Goal: Task Accomplishment & Management: Manage account settings

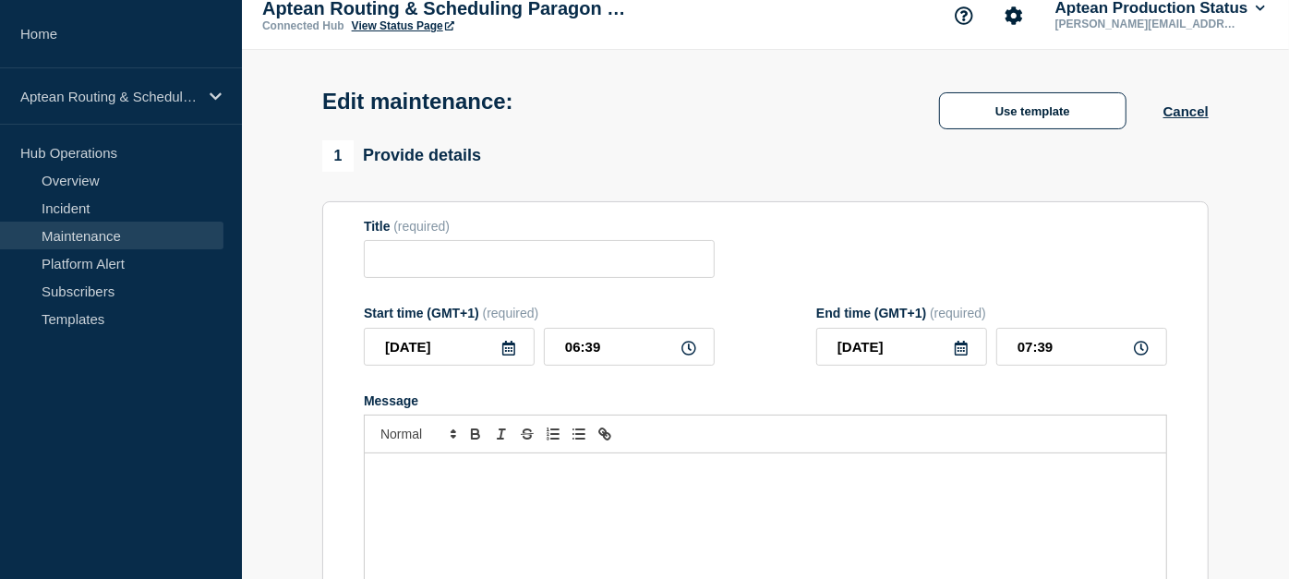
click at [1194, 113] on button "Cancel" at bounding box center [1185, 111] width 45 height 16
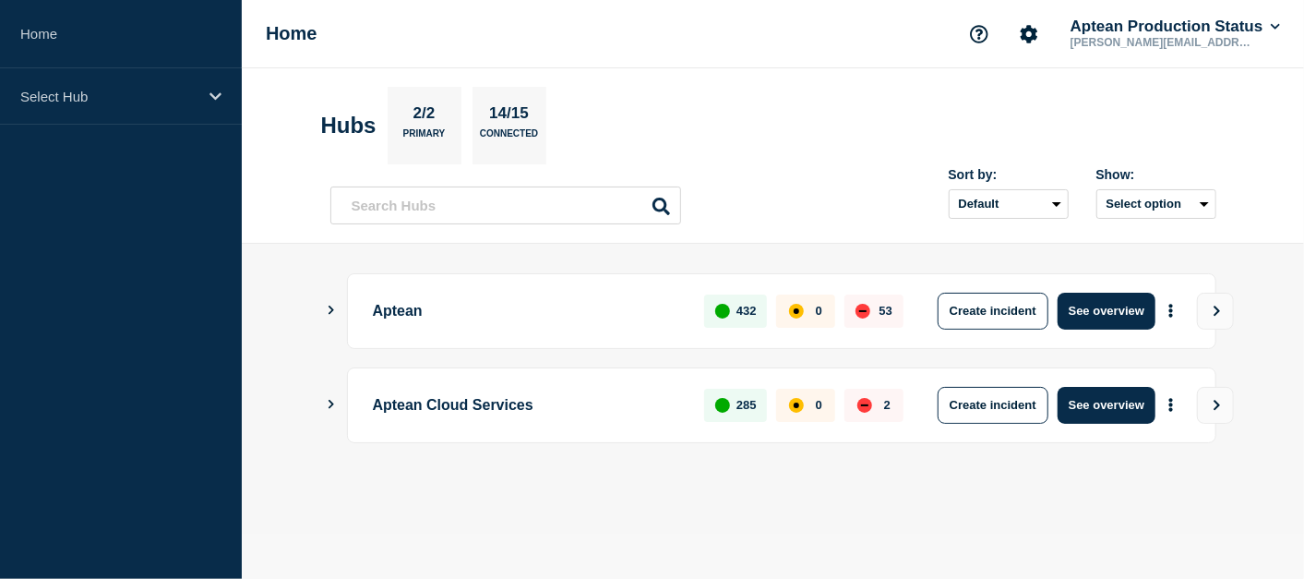
click at [161, 124] on aside "Home Select Hub" at bounding box center [121, 289] width 242 height 579
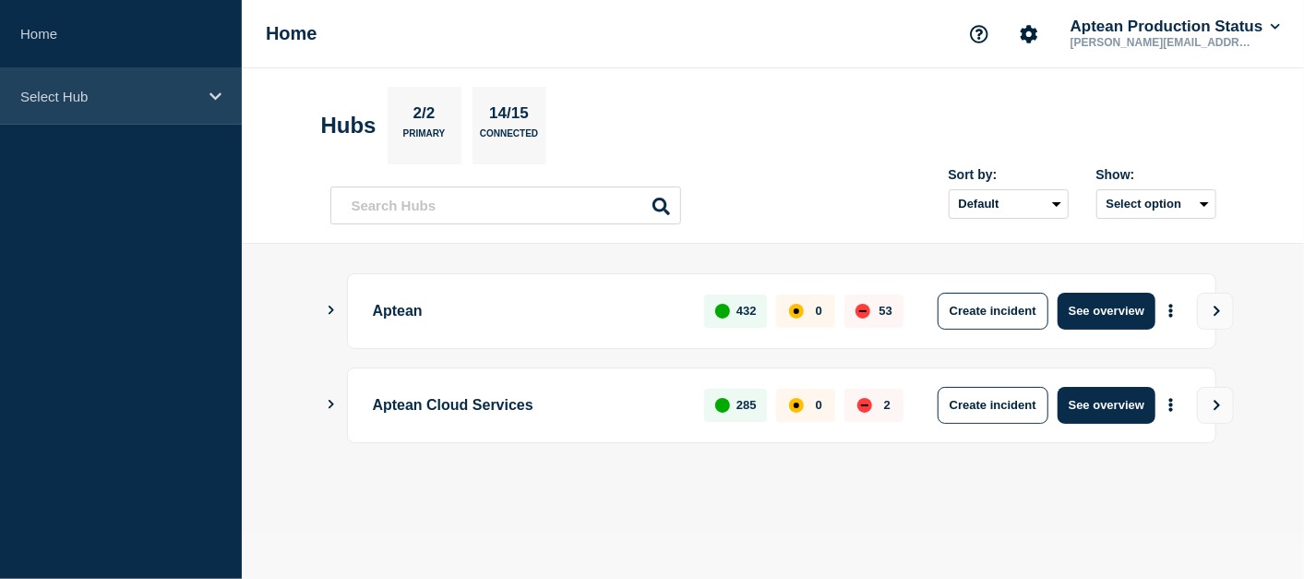
click at [156, 118] on div "Select Hub" at bounding box center [121, 96] width 242 height 56
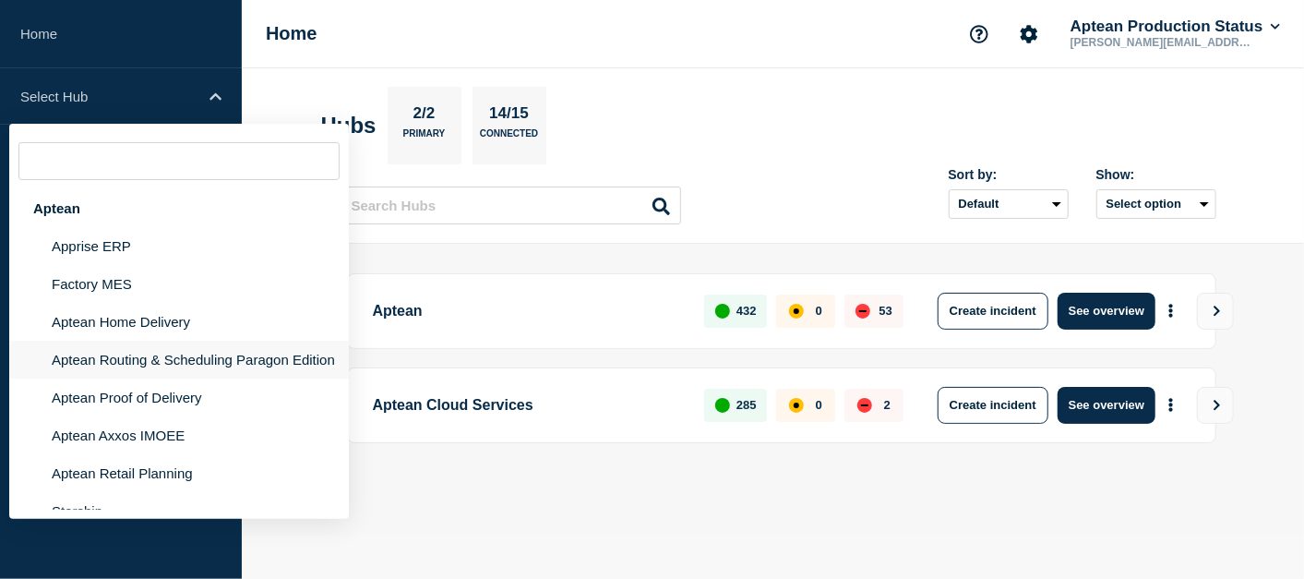
click at [169, 368] on li "Aptean Routing & Scheduling Paragon Edition" at bounding box center [179, 360] width 340 height 38
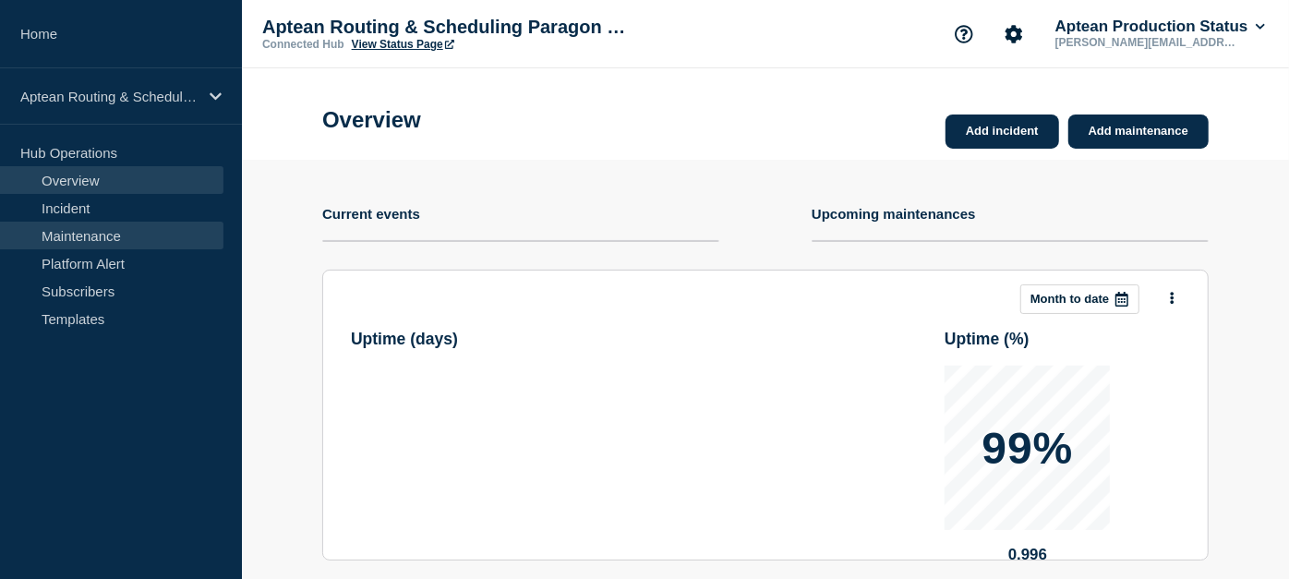
click at [52, 246] on link "Maintenance" at bounding box center [111, 236] width 223 height 28
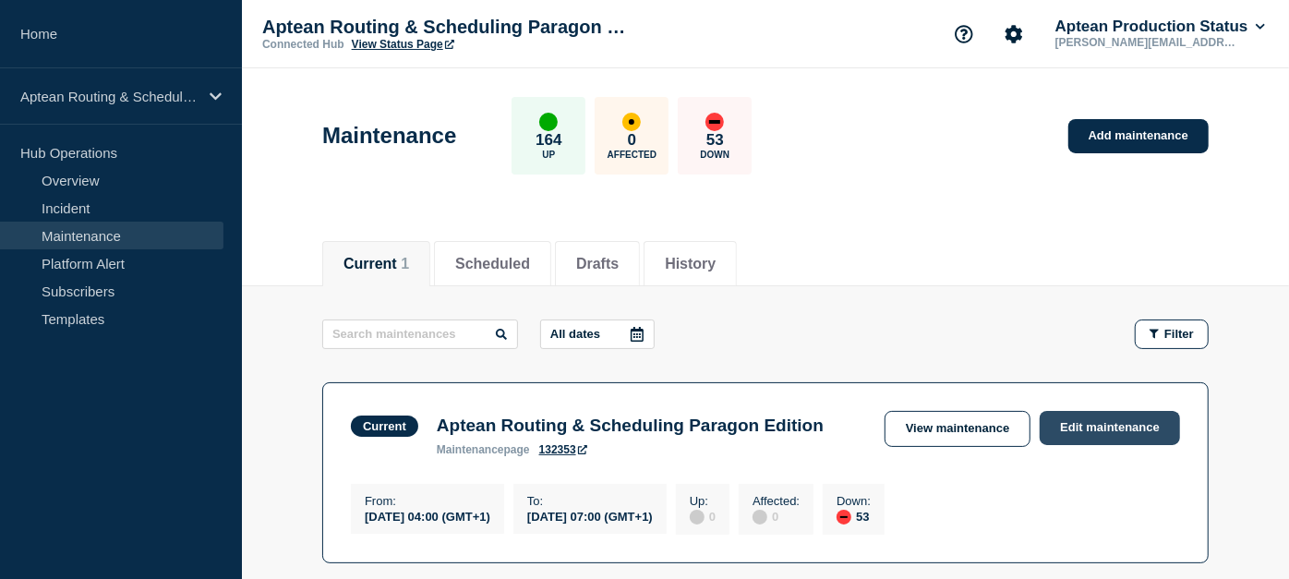
click at [1116, 435] on link "Edit maintenance" at bounding box center [1109, 428] width 140 height 34
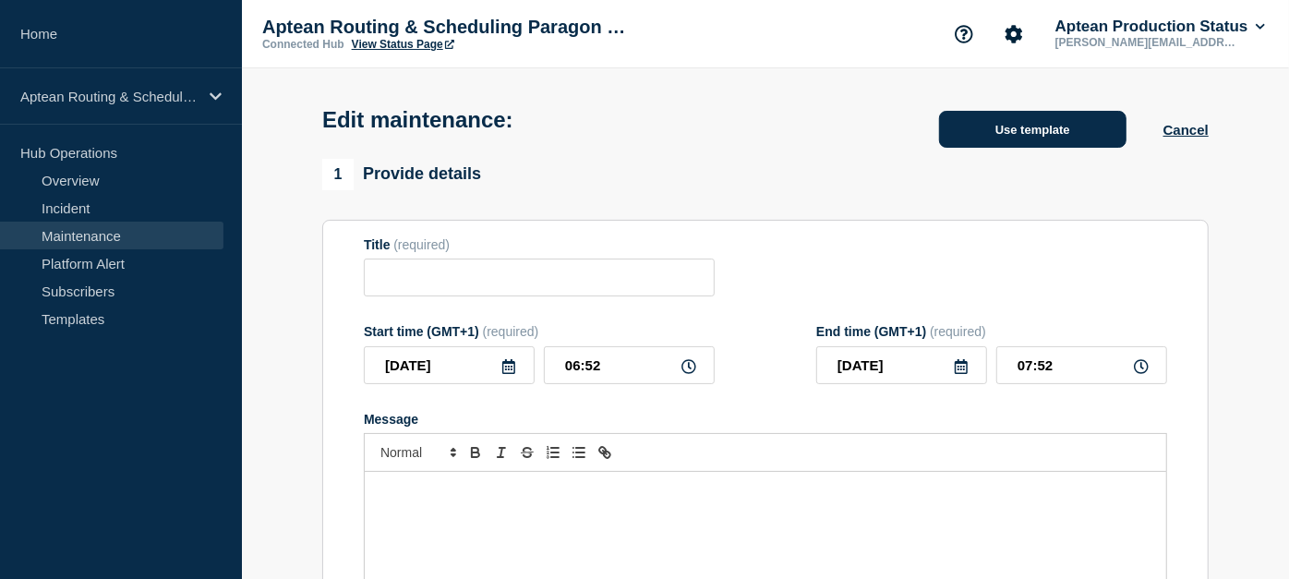
type input "Aptean Routing & Scheduling Paragon Edition"
type input "04:00"
type input "07:00"
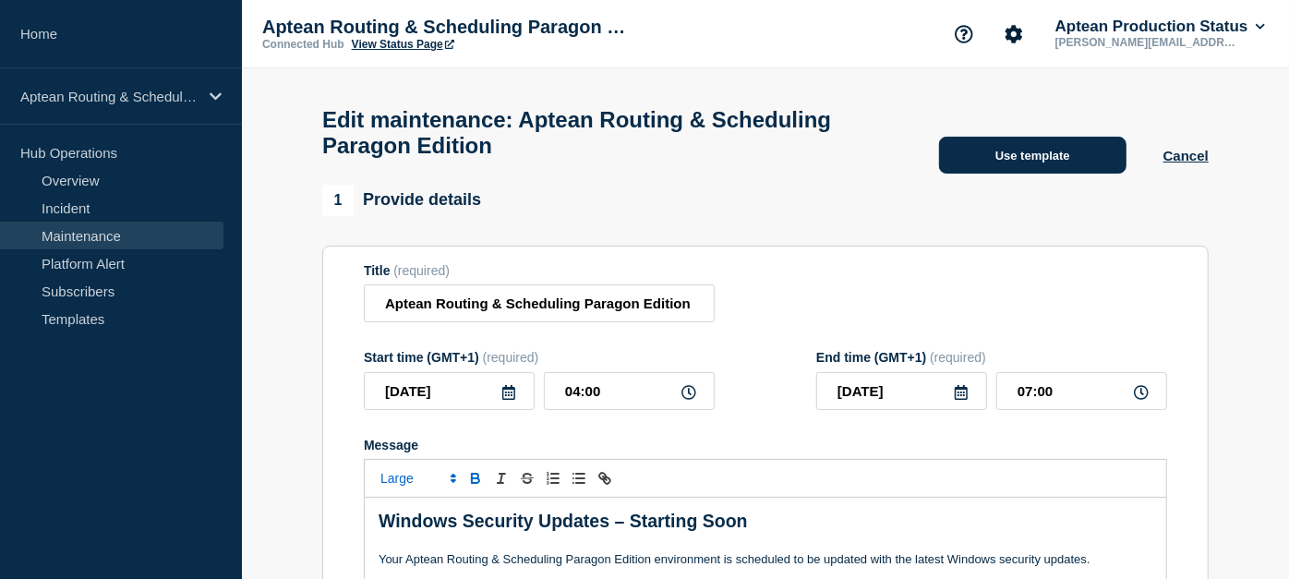
click at [1016, 169] on button "Use template" at bounding box center [1032, 155] width 187 height 37
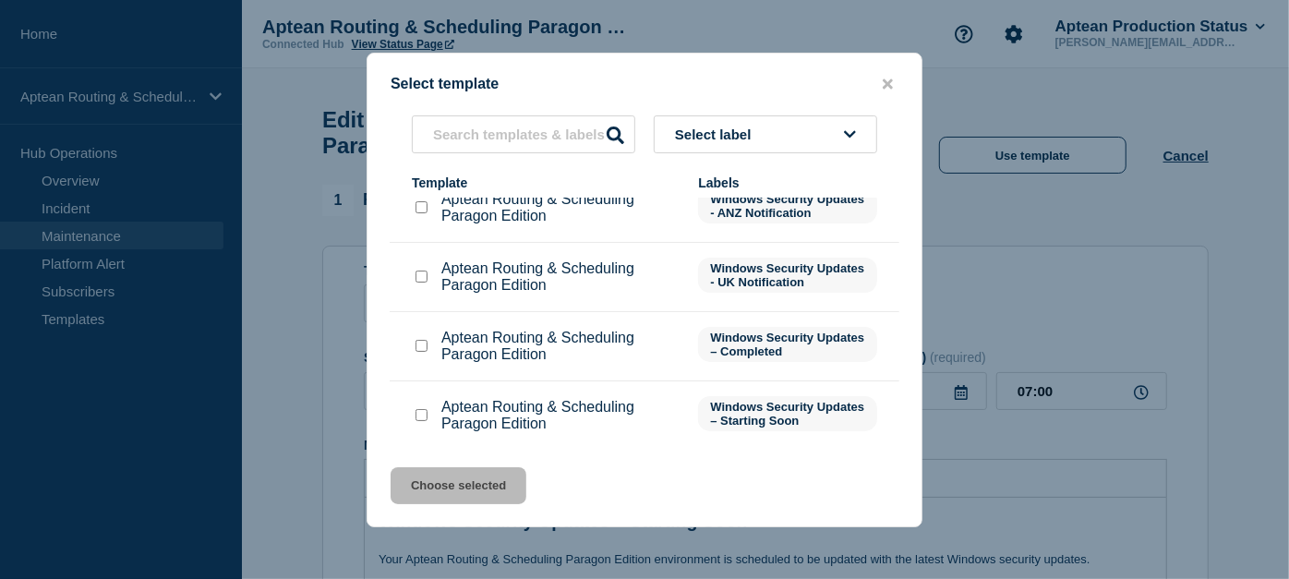
scroll to position [94, 0]
click at [425, 351] on input "Aptean Routing & Scheduling Paragon Edition checkbox" at bounding box center [421, 345] width 12 height 12
checkbox input "true"
click at [470, 477] on button "Choose selected" at bounding box center [458, 485] width 136 height 37
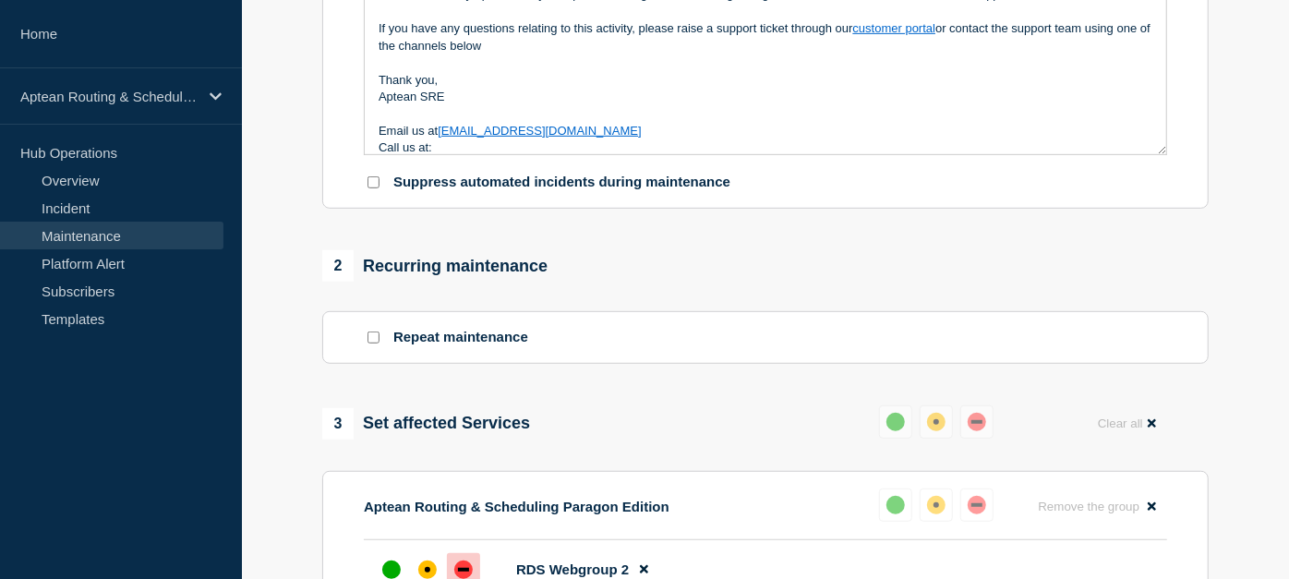
scroll to position [564, 0]
click at [946, 390] on button "Reset" at bounding box center [940, 389] width 38 height 16
click at [902, 427] on div "up" at bounding box center [903, 423] width 18 height 18
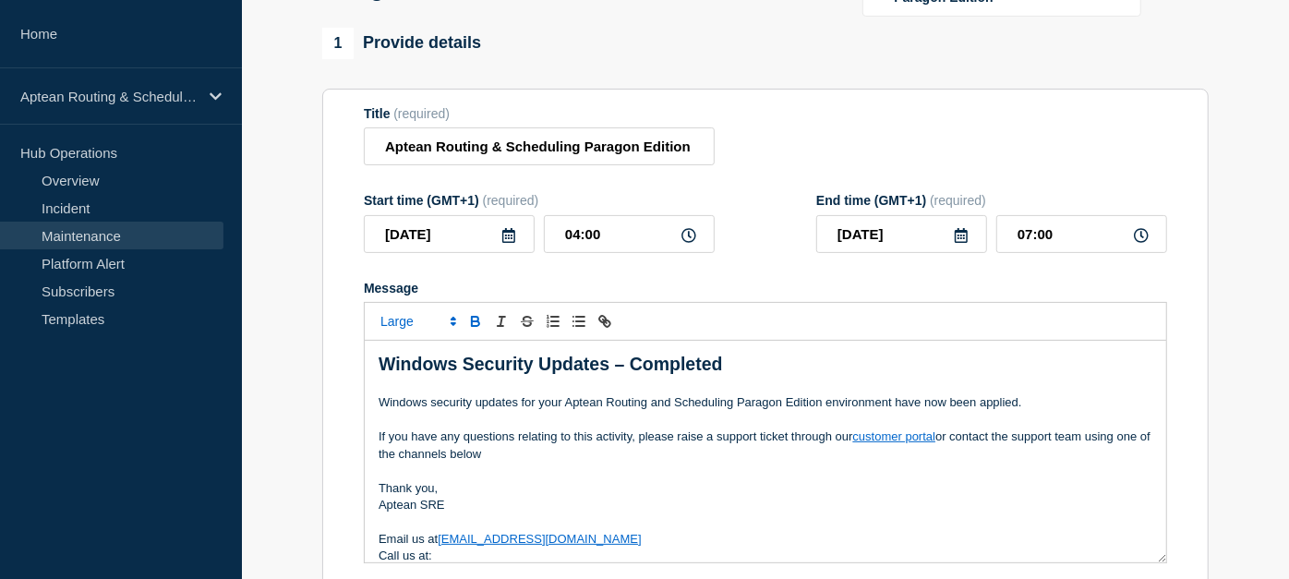
click at [903, 340] on div at bounding box center [765, 321] width 803 height 39
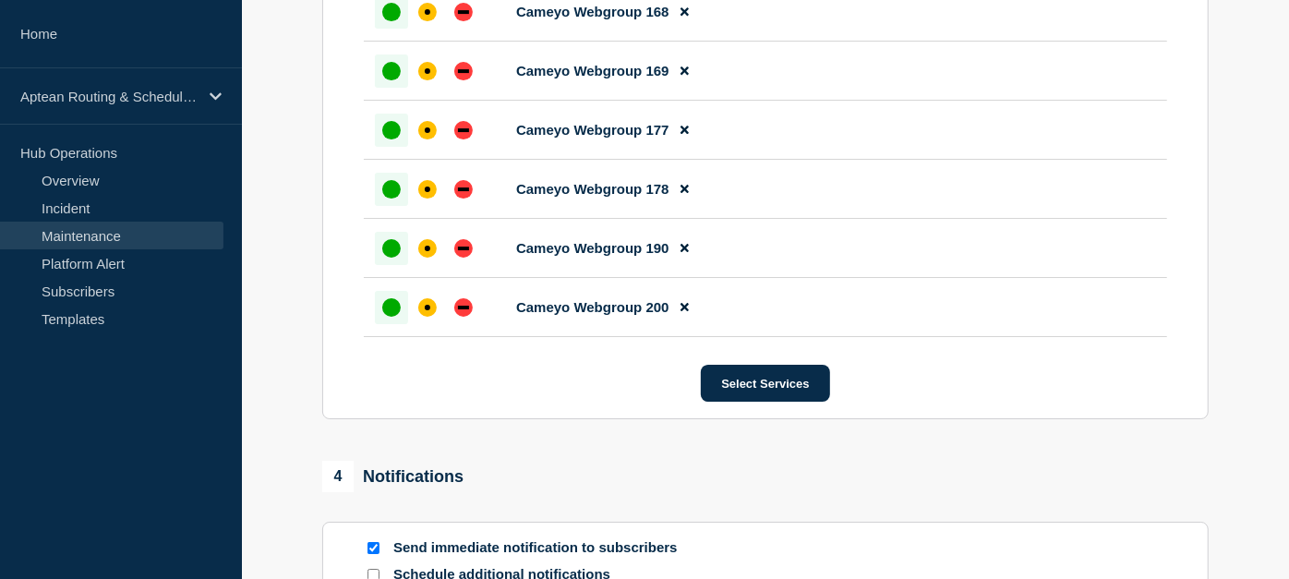
scroll to position [4151, 0]
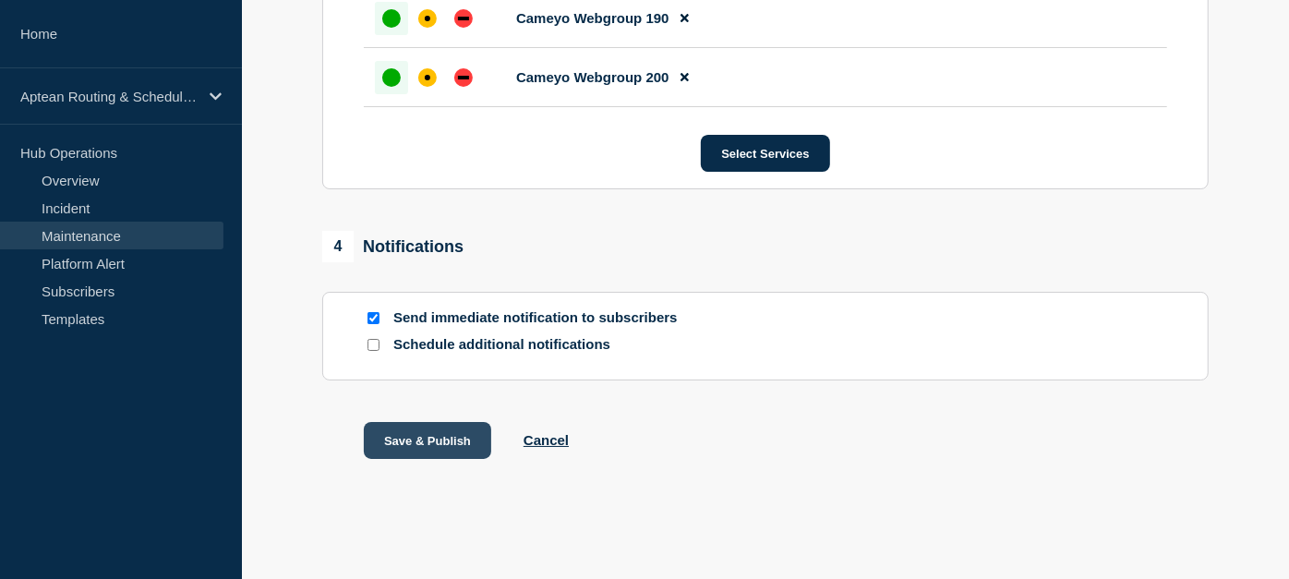
click at [412, 439] on button "Save & Publish" at bounding box center [427, 440] width 127 height 37
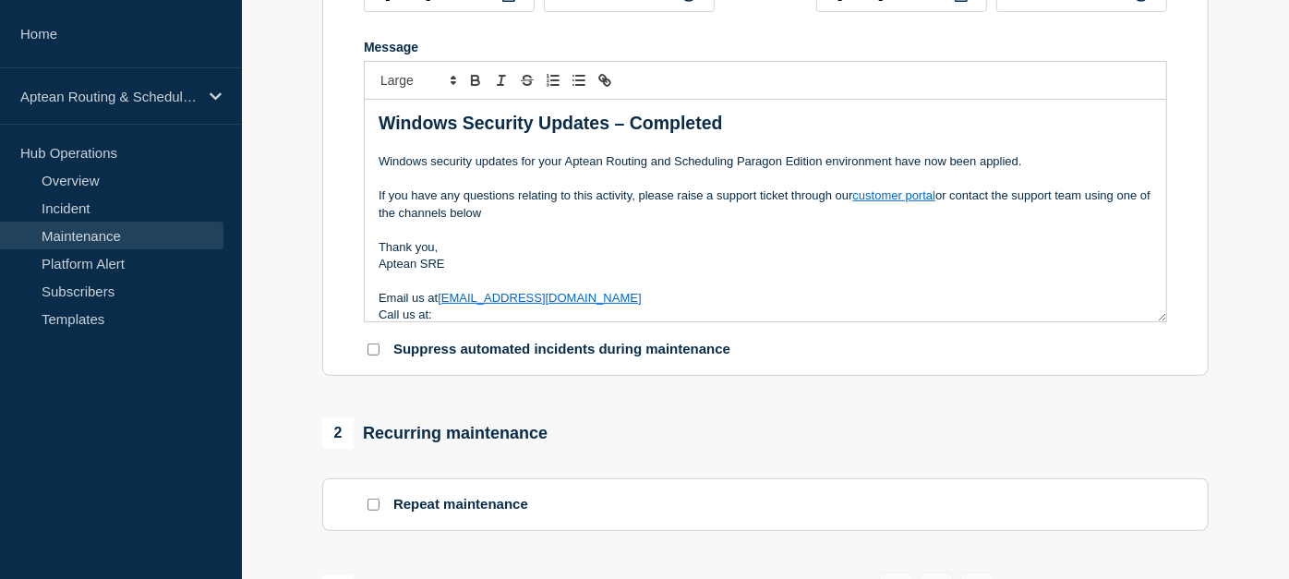
scroll to position [0, 0]
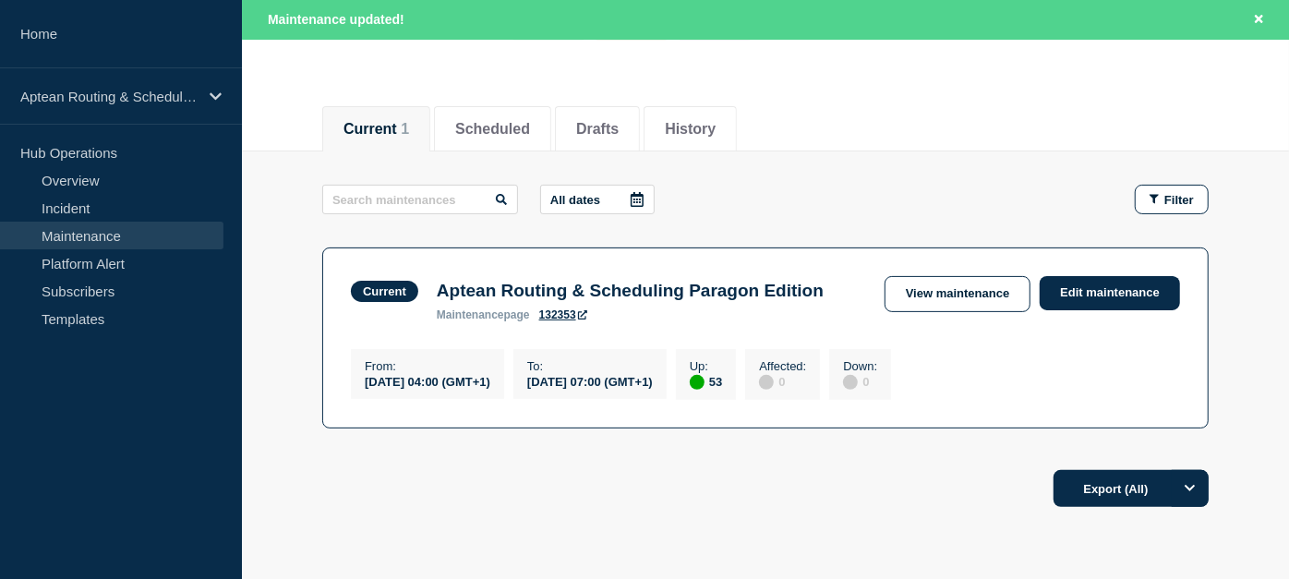
scroll to position [299, 0]
